Goal: Find specific page/section: Find specific page/section

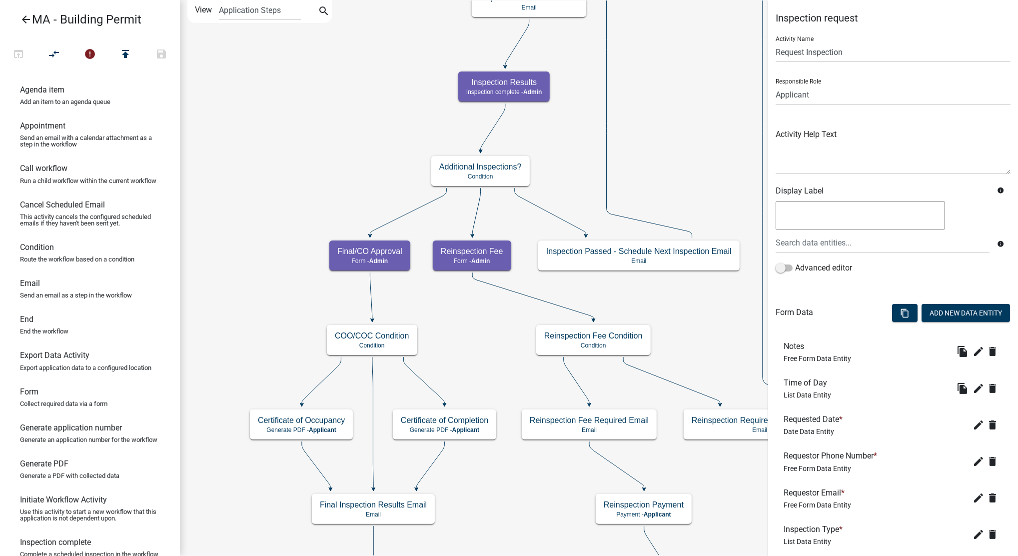
scroll to position [172, 0]
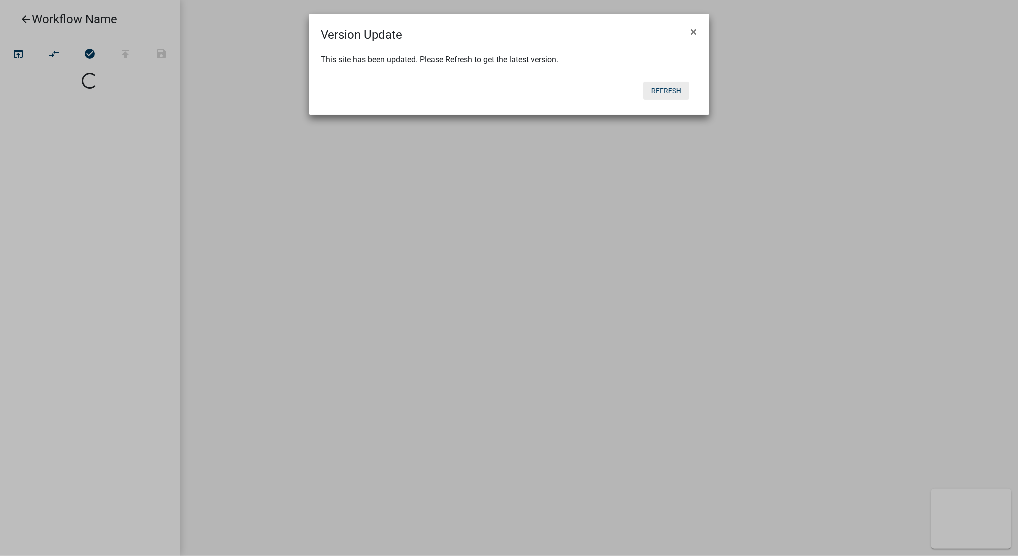
click at [670, 89] on button "Refresh" at bounding box center [666, 91] width 46 height 18
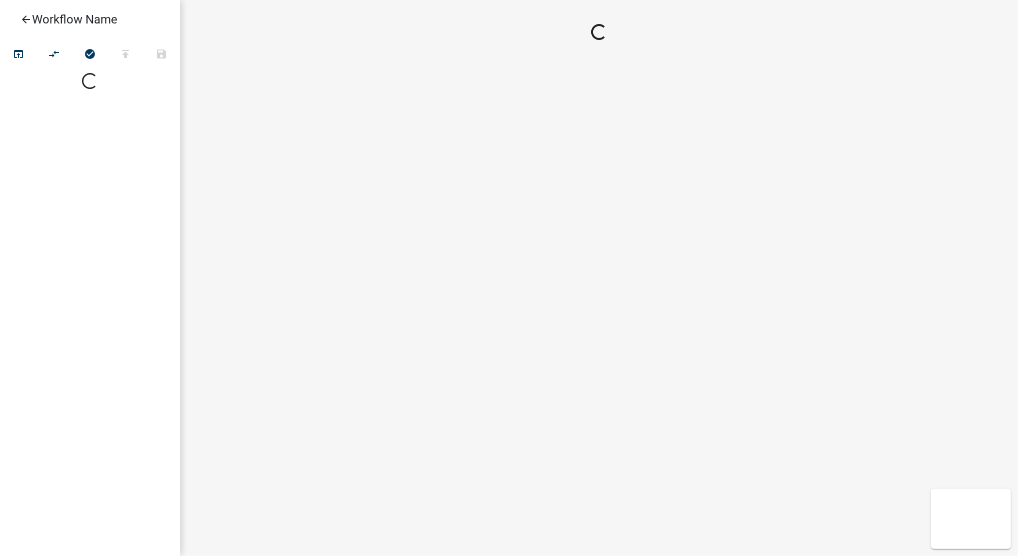
click at [21, 18] on icon "arrow_back" at bounding box center [26, 20] width 12 height 14
click at [26, 18] on icon "arrow_back" at bounding box center [26, 20] width 12 height 14
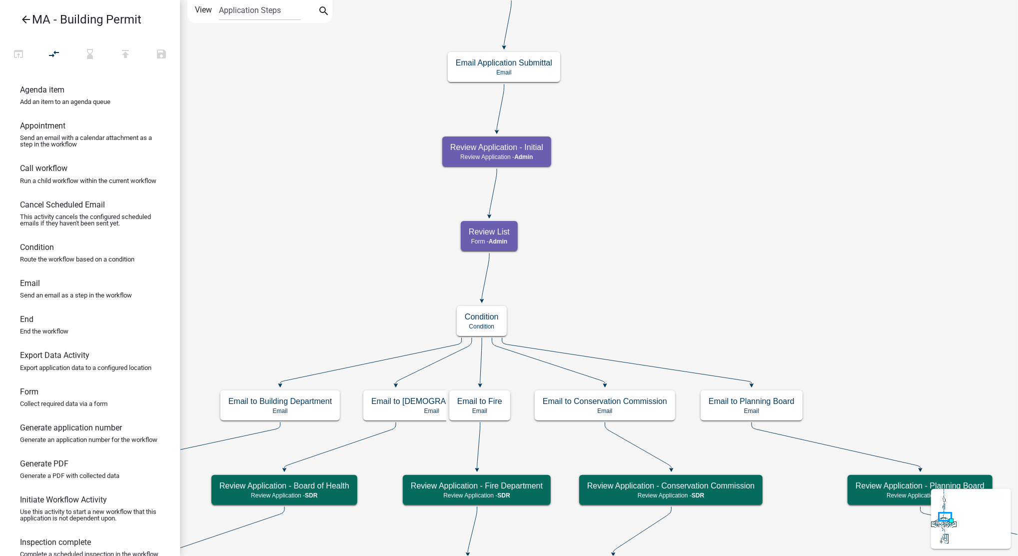
click at [26, 18] on icon "arrow_back" at bounding box center [26, 20] width 12 height 14
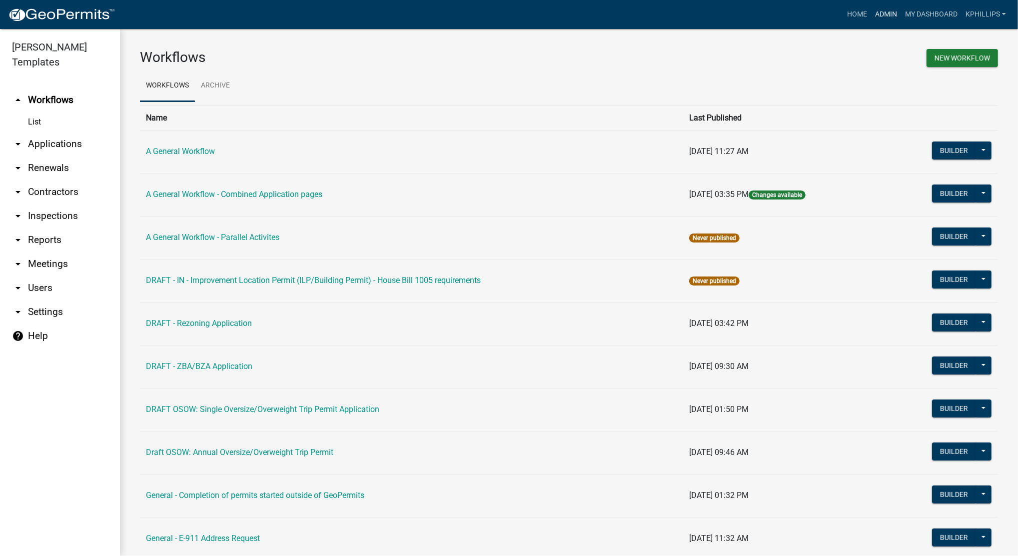
click at [890, 9] on link "Admin" at bounding box center [886, 14] width 30 height 19
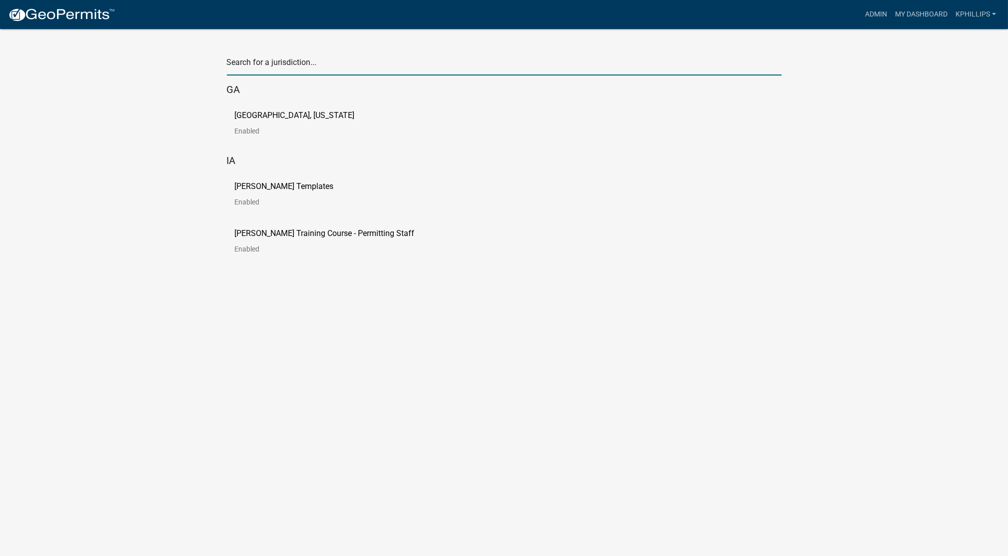
click at [284, 61] on input "text" at bounding box center [504, 65] width 555 height 20
type input "[PERSON_NAME]"
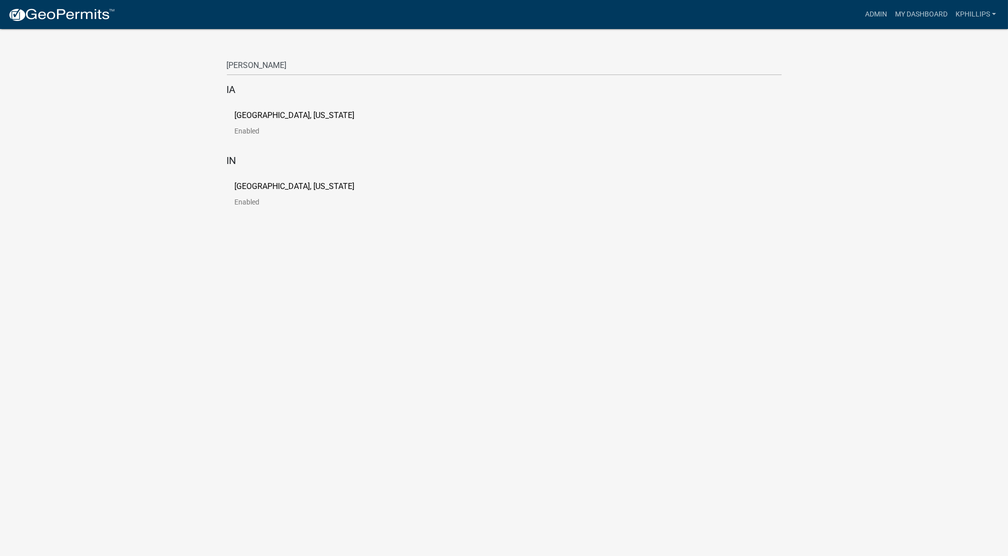
click at [296, 120] on link "City of [GEOGRAPHIC_DATA], [US_STATE] Enabled" at bounding box center [303, 126] width 136 height 31
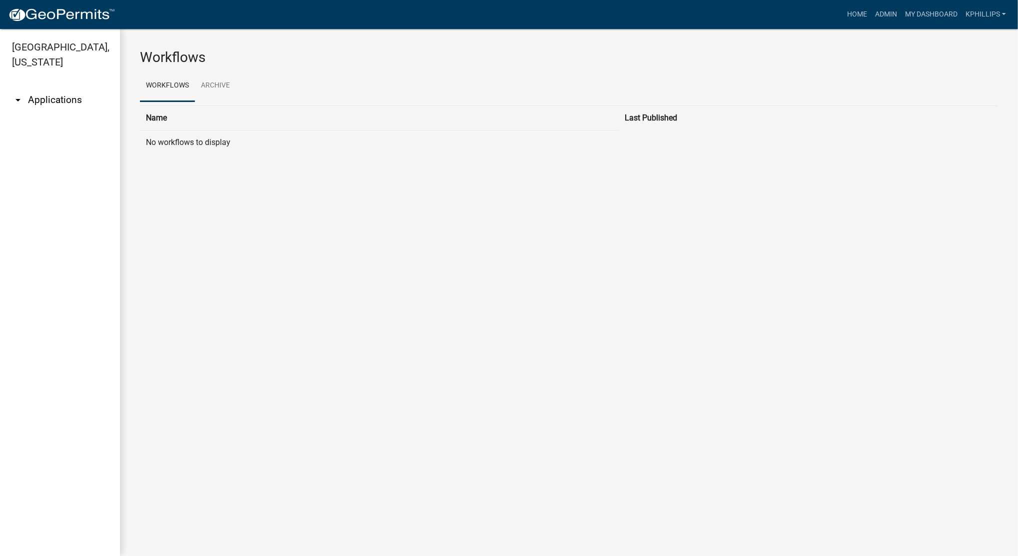
click at [40, 93] on link "arrow_drop_down Applications" at bounding box center [60, 100] width 120 height 24
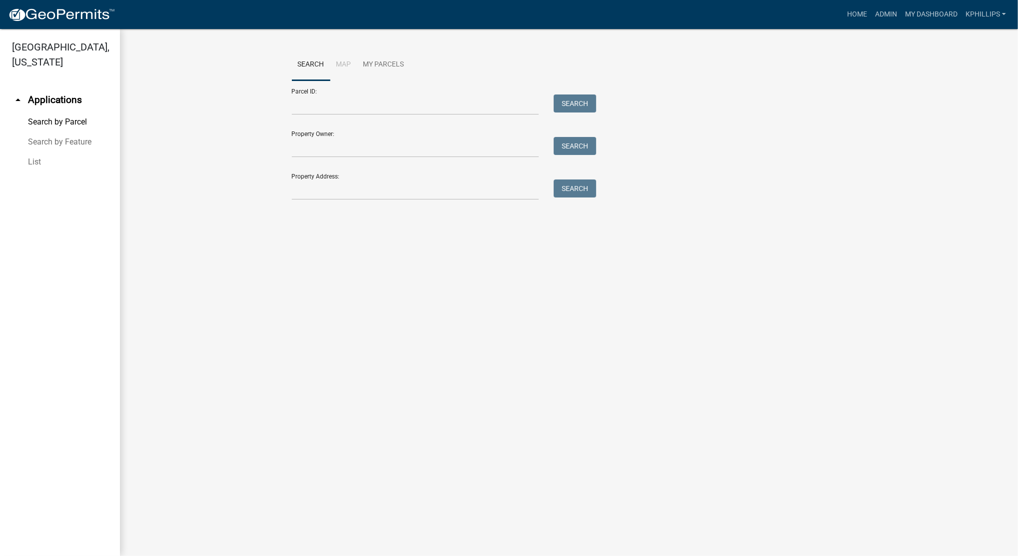
click at [41, 88] on link "arrow_drop_up Applications" at bounding box center [60, 100] width 120 height 24
click at [37, 88] on link "arrow_drop_up Applications" at bounding box center [60, 100] width 120 height 24
click at [895, 278] on main "Search Map My Parcels Parcel ID: Search Property Owner: Search Property Address…" at bounding box center [569, 292] width 898 height 527
